Goal: Task Accomplishment & Management: Manage account settings

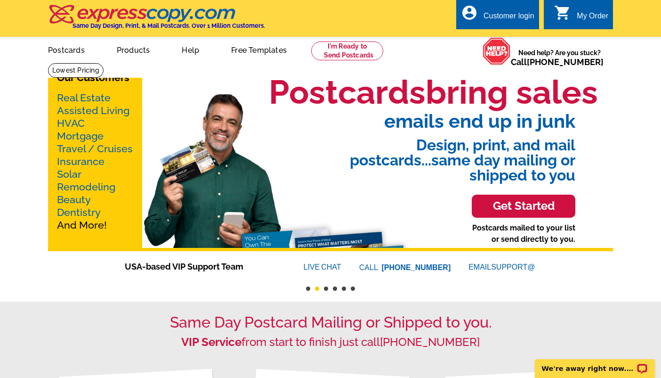
click at [510, 21] on div "Customer login" at bounding box center [509, 18] width 51 height 13
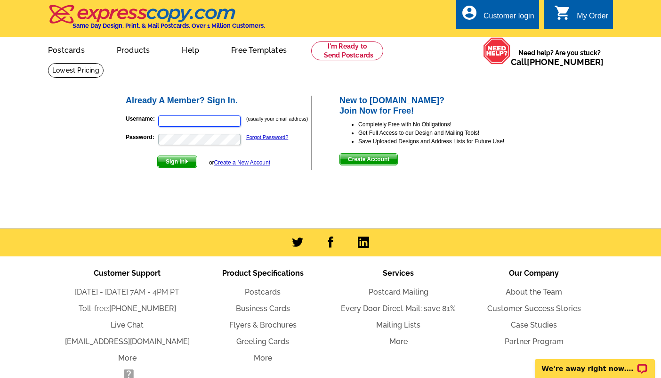
click at [213, 121] on input "Username:" at bounding box center [199, 120] width 82 height 11
type input "w.brennan"
